Goal: Navigation & Orientation: Go to known website

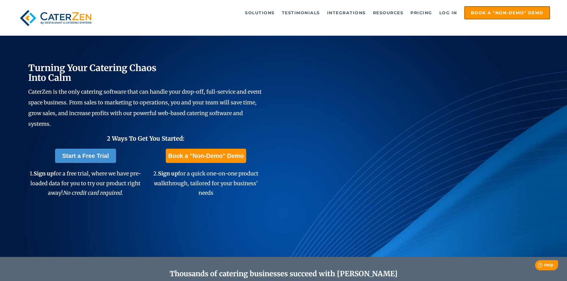
click at [440, 19] on ul "Solutions Catering CRM Catering Sales Catering Management Catering Marketing Ca…" at bounding box center [329, 12] width 442 height 13
click at [443, 13] on link "Log in" at bounding box center [449, 13] width 24 height 12
click at [450, 6] on div "Solutions Catering CRM Catering Sales Catering Management Catering Marketing Ca…" at bounding box center [283, 18] width 567 height 36
click at [449, 14] on link "Log in" at bounding box center [449, 13] width 24 height 12
